Goal: Entertainment & Leisure: Consume media (video, audio)

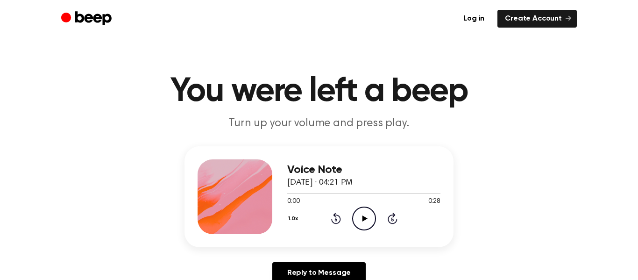
click at [372, 219] on icon "Play Audio" at bounding box center [364, 218] width 24 height 24
click at [372, 219] on icon "Pause Audio" at bounding box center [364, 218] width 24 height 24
click at [372, 219] on icon "Play Audio" at bounding box center [364, 218] width 24 height 24
click at [360, 225] on icon "Play Audio" at bounding box center [364, 218] width 24 height 24
click at [363, 210] on icon "Play Audio" at bounding box center [364, 218] width 24 height 24
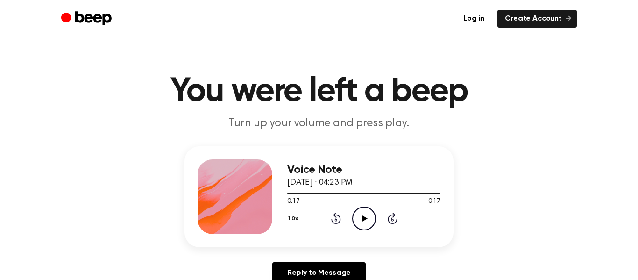
click at [362, 223] on icon "Play Audio" at bounding box center [364, 218] width 24 height 24
click at [367, 212] on icon "Play Audio" at bounding box center [364, 218] width 24 height 24
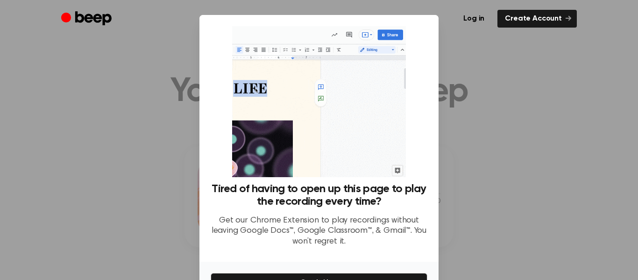
click at [495, 78] on div at bounding box center [319, 140] width 638 height 280
click at [516, 17] on link "Create Account" at bounding box center [536, 19] width 79 height 18
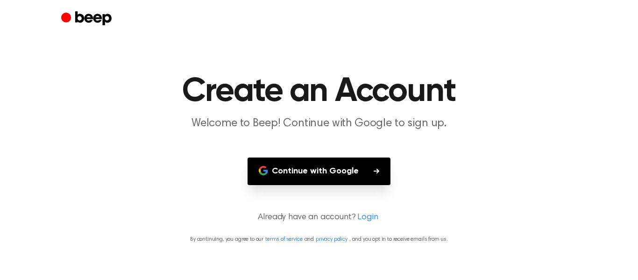
click at [356, 178] on button "Continue with Google" at bounding box center [318, 171] width 143 height 28
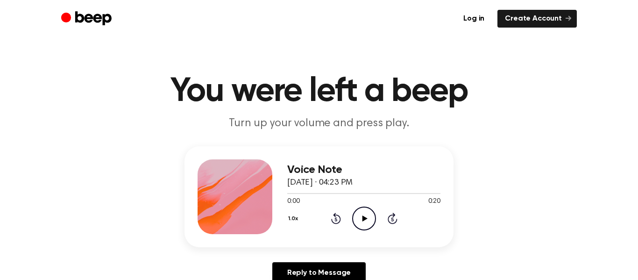
click at [365, 219] on icon at bounding box center [364, 218] width 5 height 6
click at [366, 219] on icon "Play Audio" at bounding box center [364, 218] width 24 height 24
click at [366, 219] on icon at bounding box center [364, 218] width 4 height 6
click at [373, 219] on icon "Play Audio" at bounding box center [364, 218] width 24 height 24
click at [373, 220] on icon "Play Audio" at bounding box center [364, 218] width 24 height 24
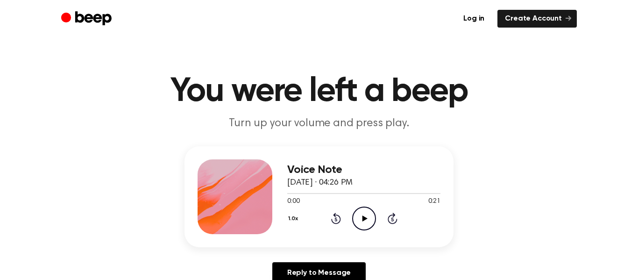
click at [363, 216] on icon at bounding box center [364, 218] width 5 height 6
click at [364, 217] on icon at bounding box center [364, 218] width 5 height 6
click at [363, 217] on icon at bounding box center [364, 218] width 5 height 6
